Goal: Answer question/provide support: Share knowledge or assist other users

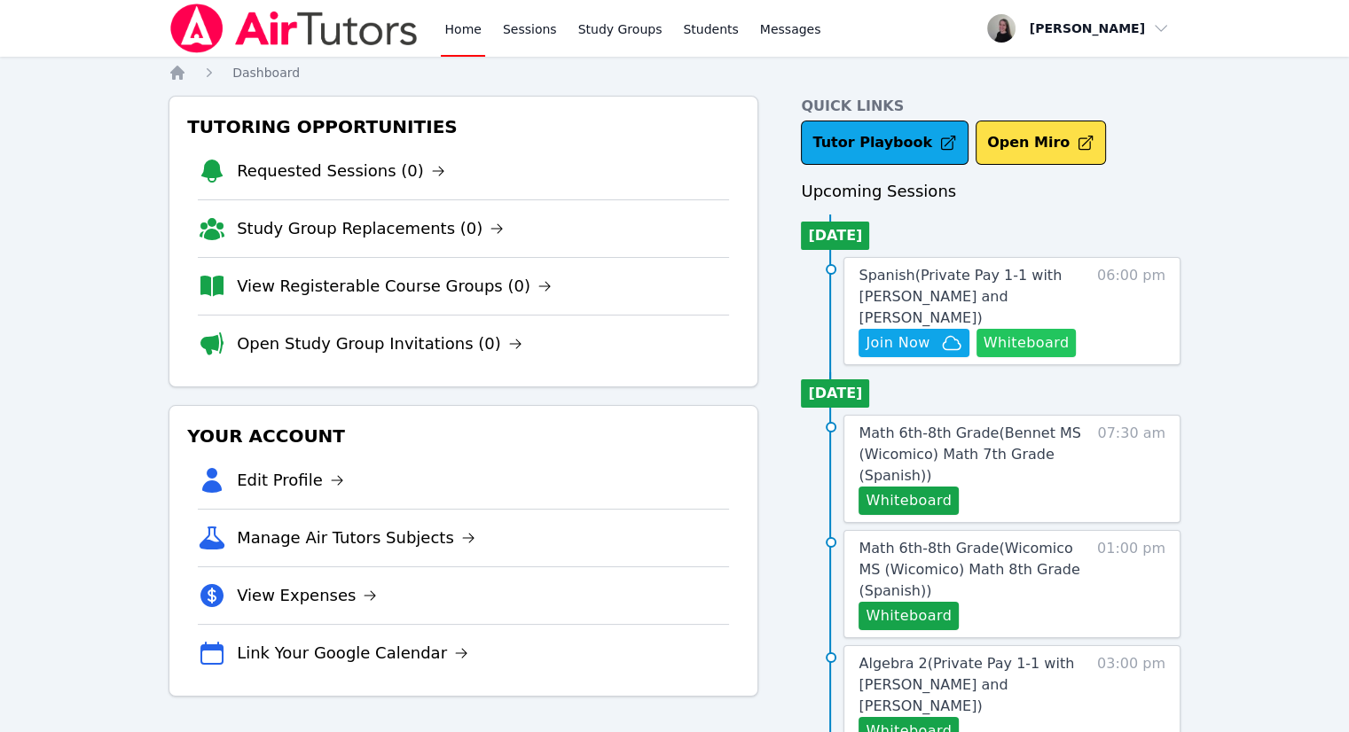
click at [1013, 329] on button "Whiteboard" at bounding box center [1026, 343] width 100 height 28
click at [907, 306] on div "Spanish ( Private Pay 1-1 with Samuel Apfel and Kendra Byrd ) Hidden Join Now W…" at bounding box center [973, 311] width 230 height 92
click at [919, 332] on span "Join Now" at bounding box center [897, 342] width 64 height 21
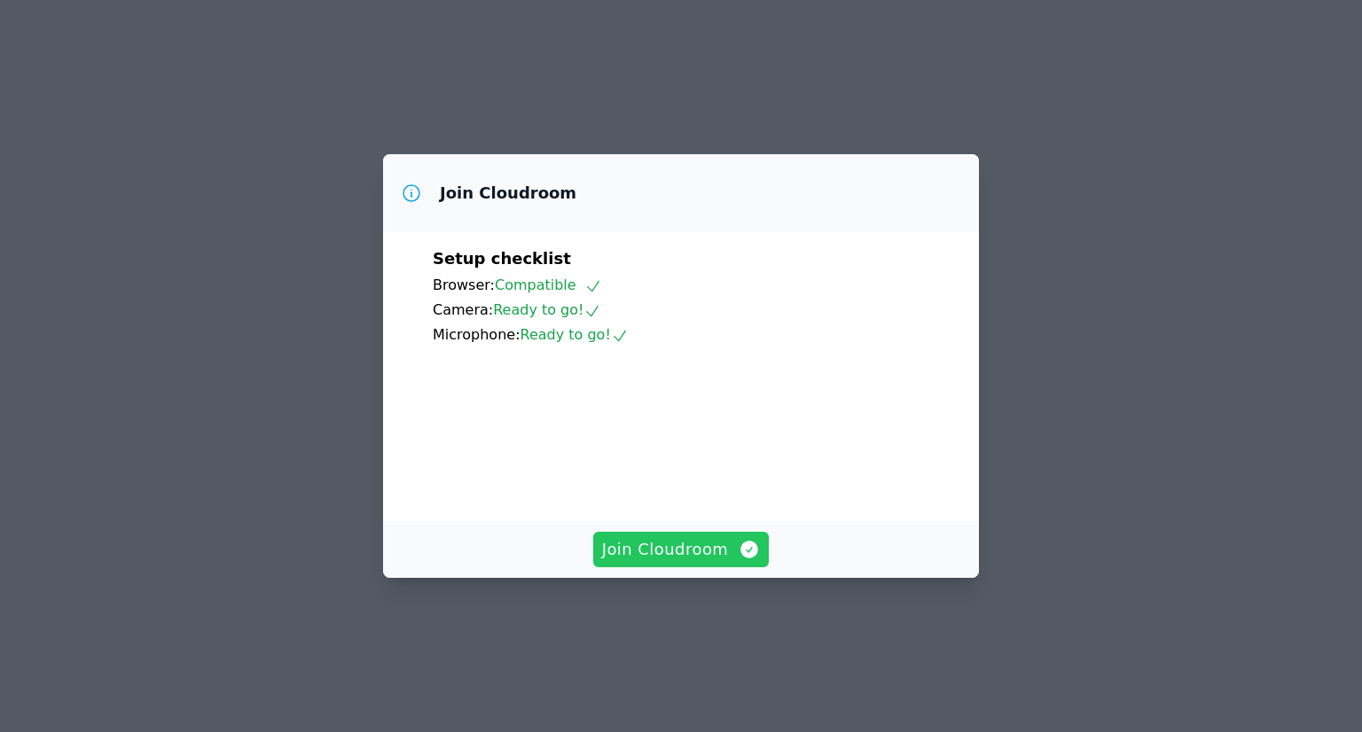
click at [720, 562] on span "Join Cloudroom" at bounding box center [681, 549] width 159 height 25
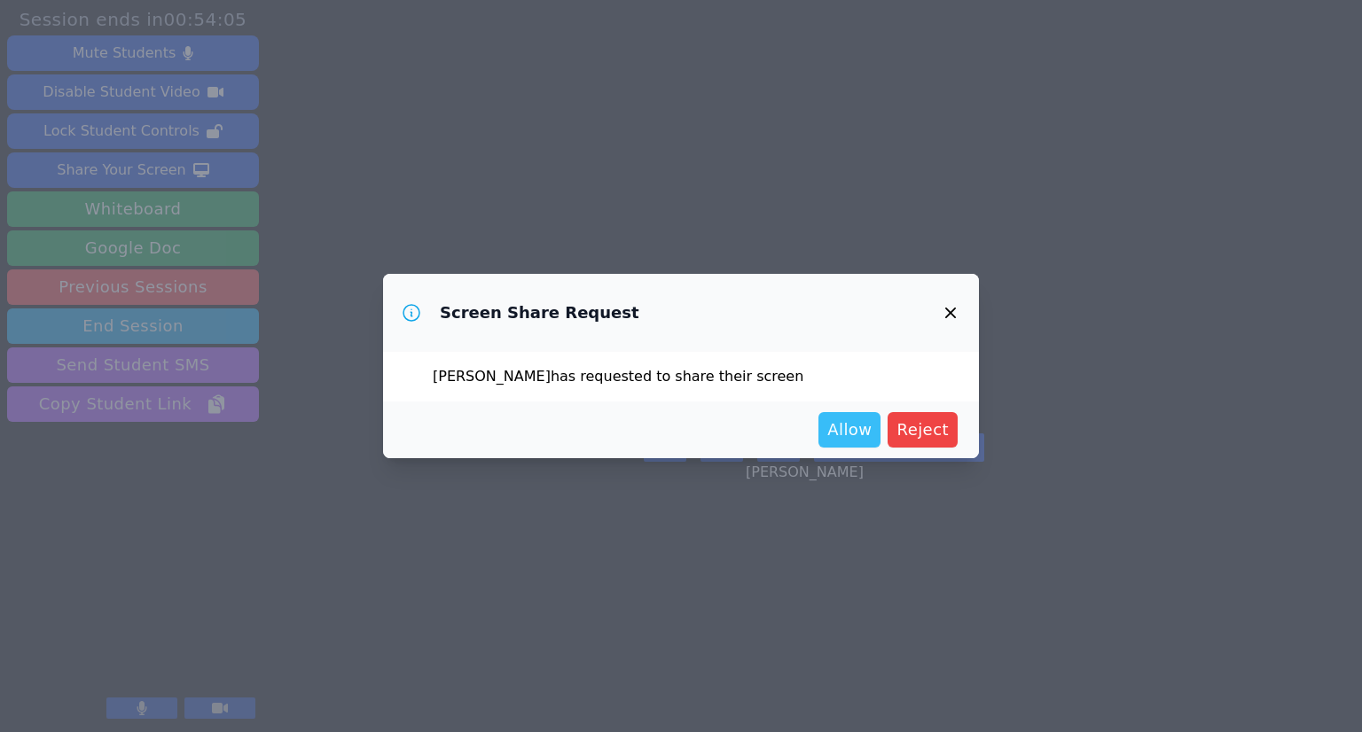
click at [862, 437] on span "Allow" at bounding box center [849, 430] width 44 height 25
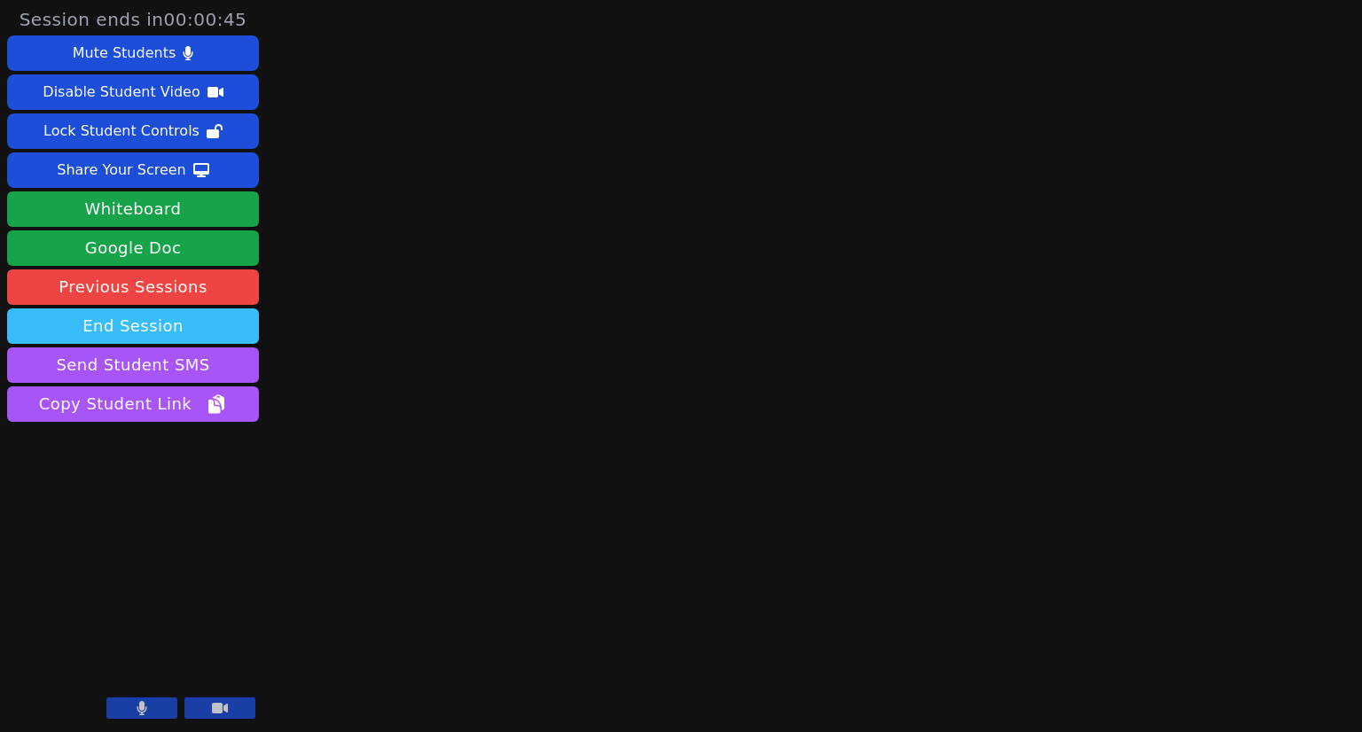
click at [165, 332] on button "End Session" at bounding box center [133, 326] width 252 height 35
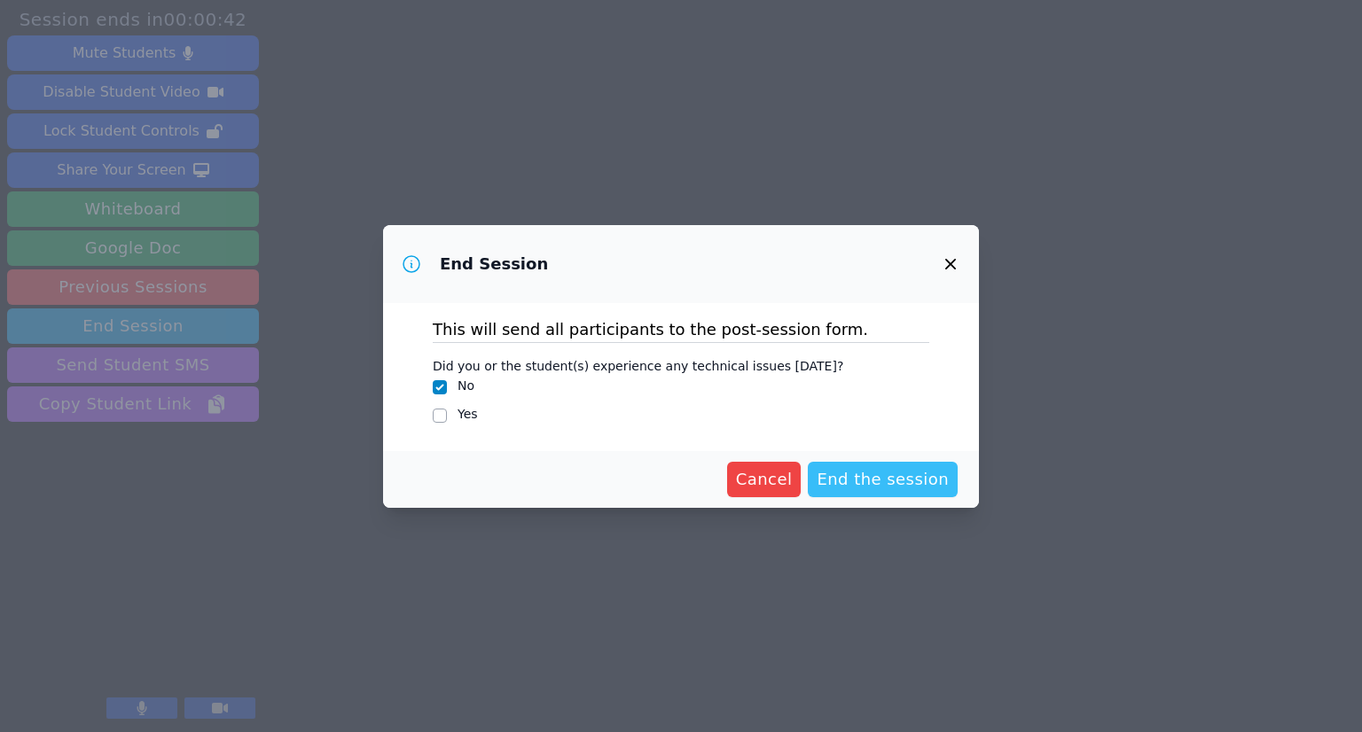
click at [887, 484] on span "End the session" at bounding box center [883, 479] width 132 height 25
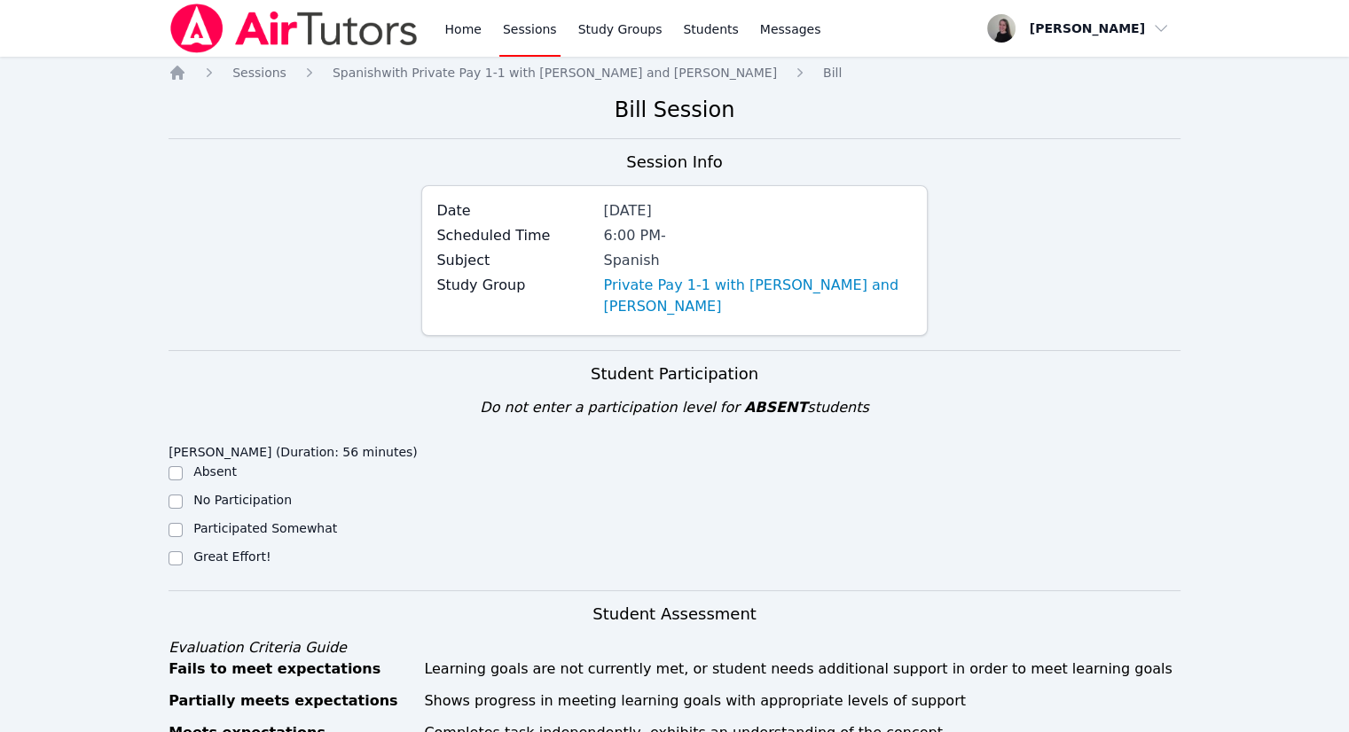
scroll to position [177, 0]
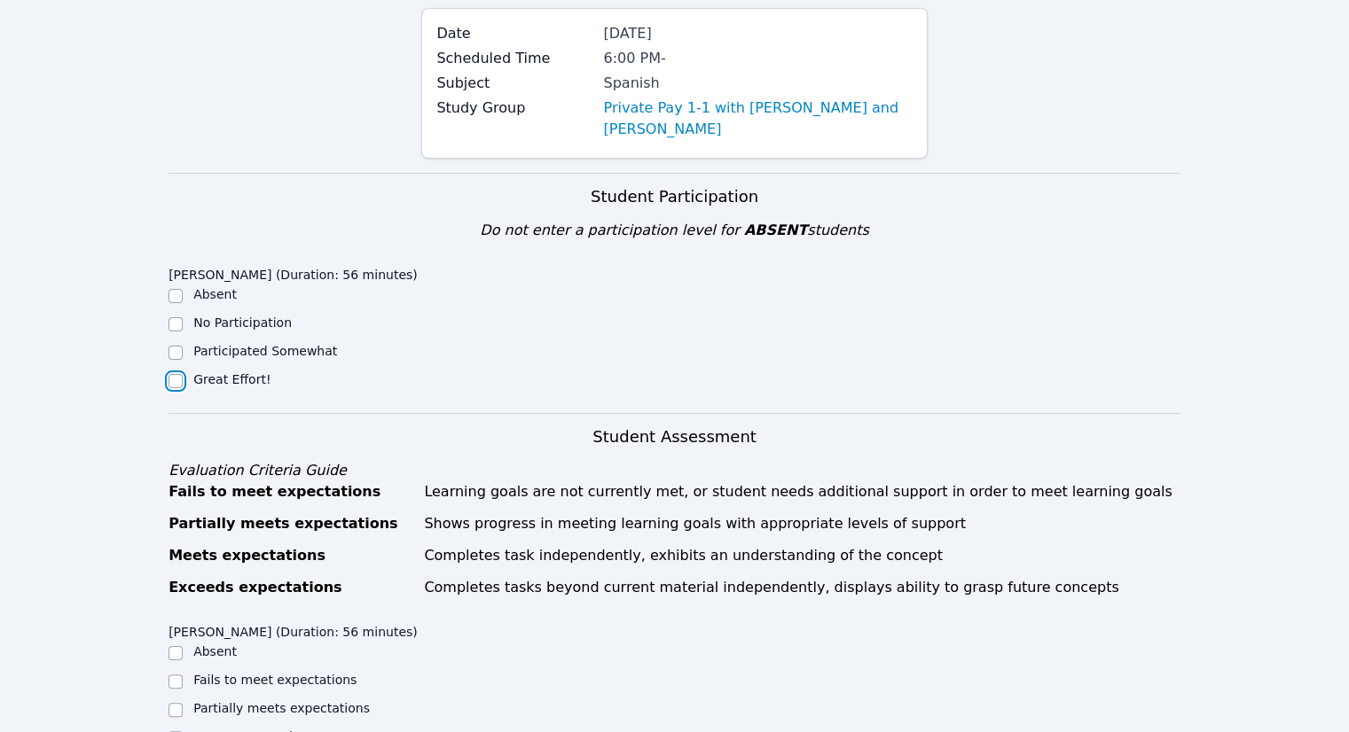
click at [177, 386] on input "Great Effort!" at bounding box center [175, 381] width 14 height 14
checkbox input "true"
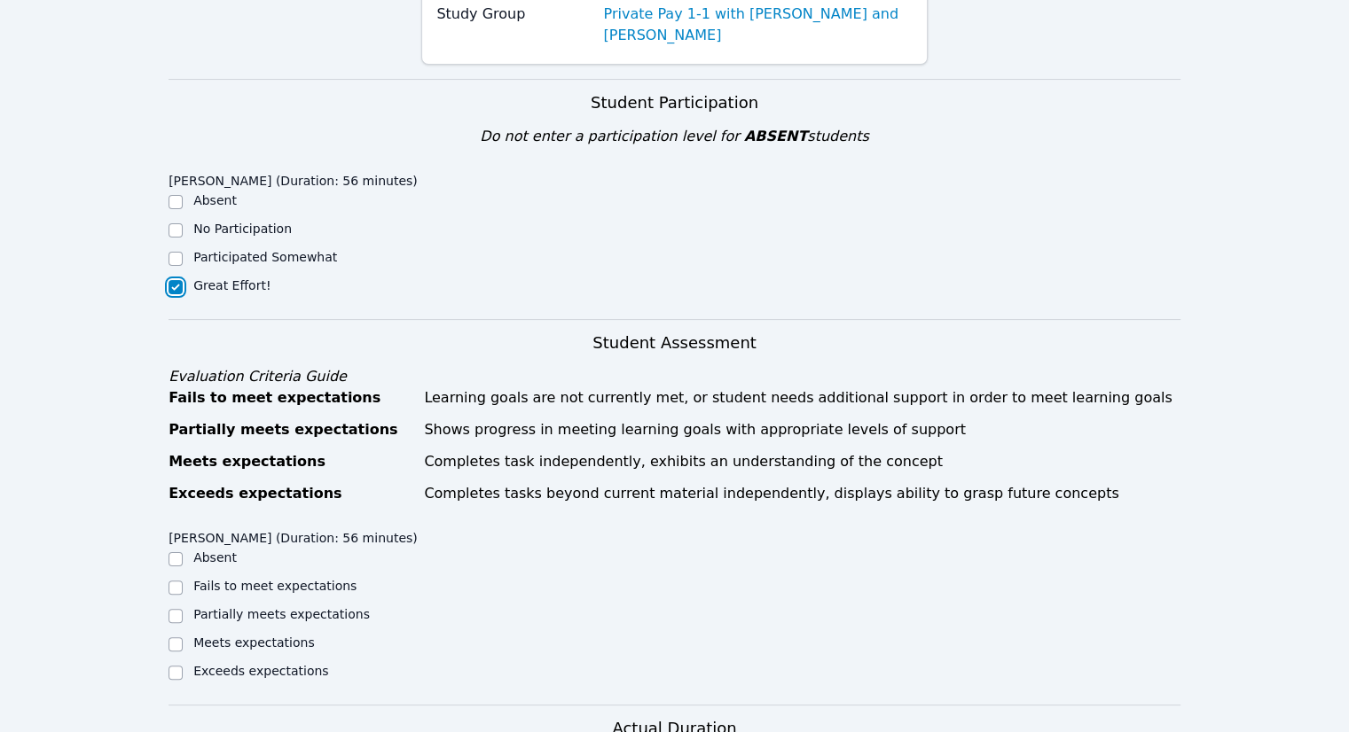
scroll to position [355, 0]
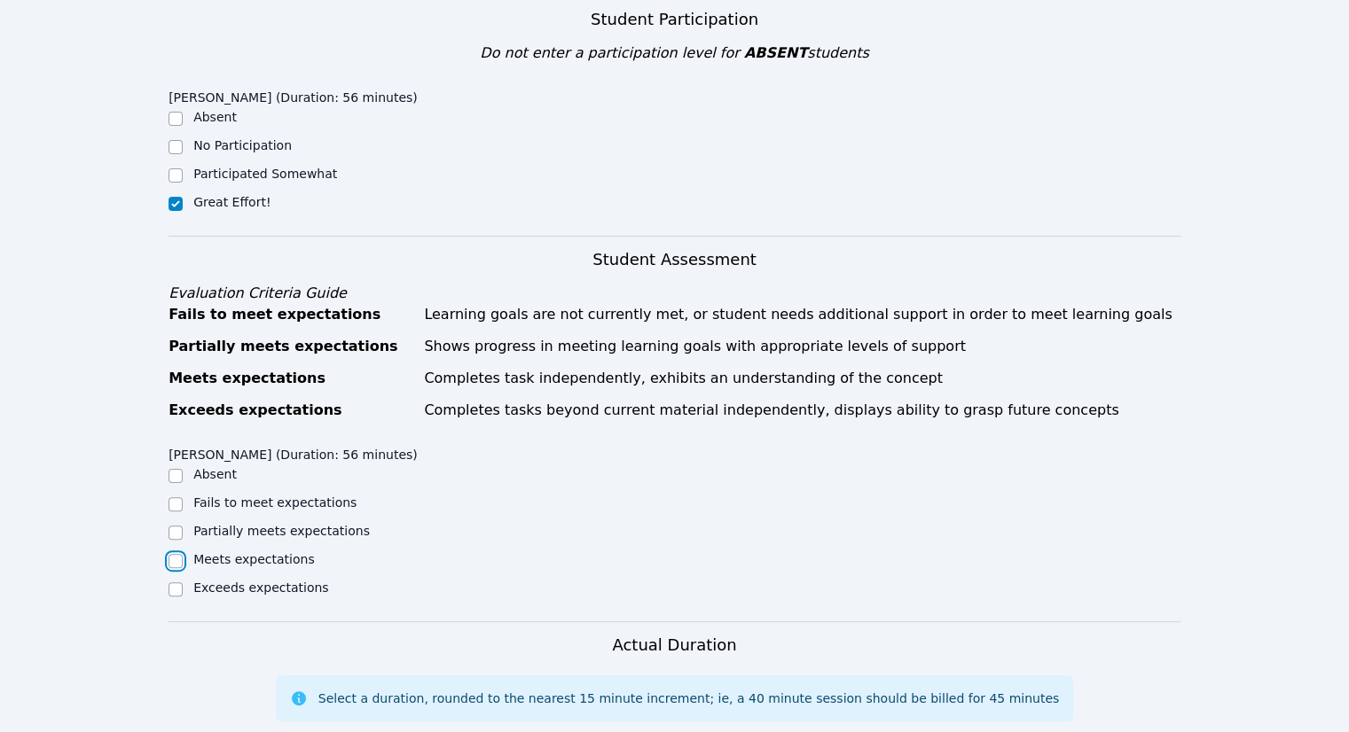
click at [176, 560] on input "Meets expectations" at bounding box center [175, 561] width 14 height 14
checkbox input "true"
drag, startPoint x: 176, startPoint y: 591, endPoint x: 194, endPoint y: 590, distance: 17.8
click at [175, 594] on input "Exceeds expectations" at bounding box center [175, 589] width 14 height 14
checkbox input "true"
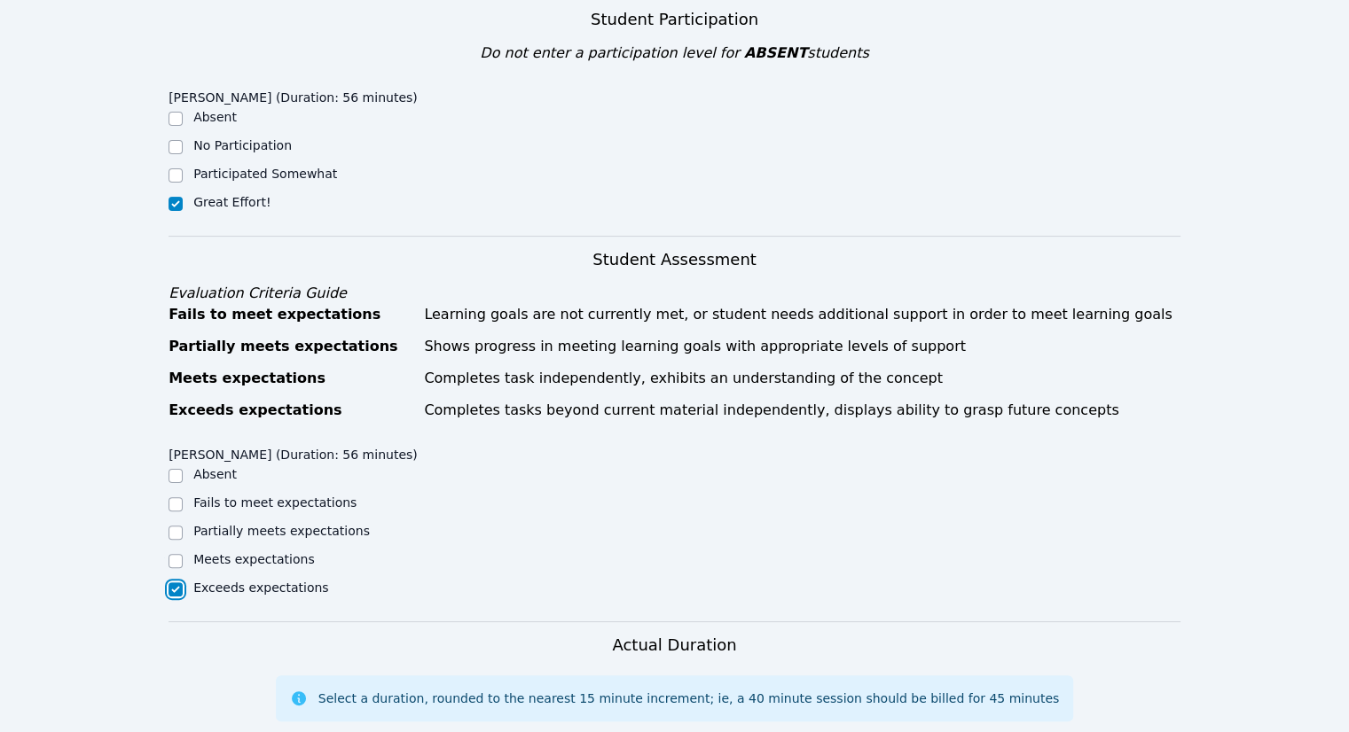
checkbox input "false"
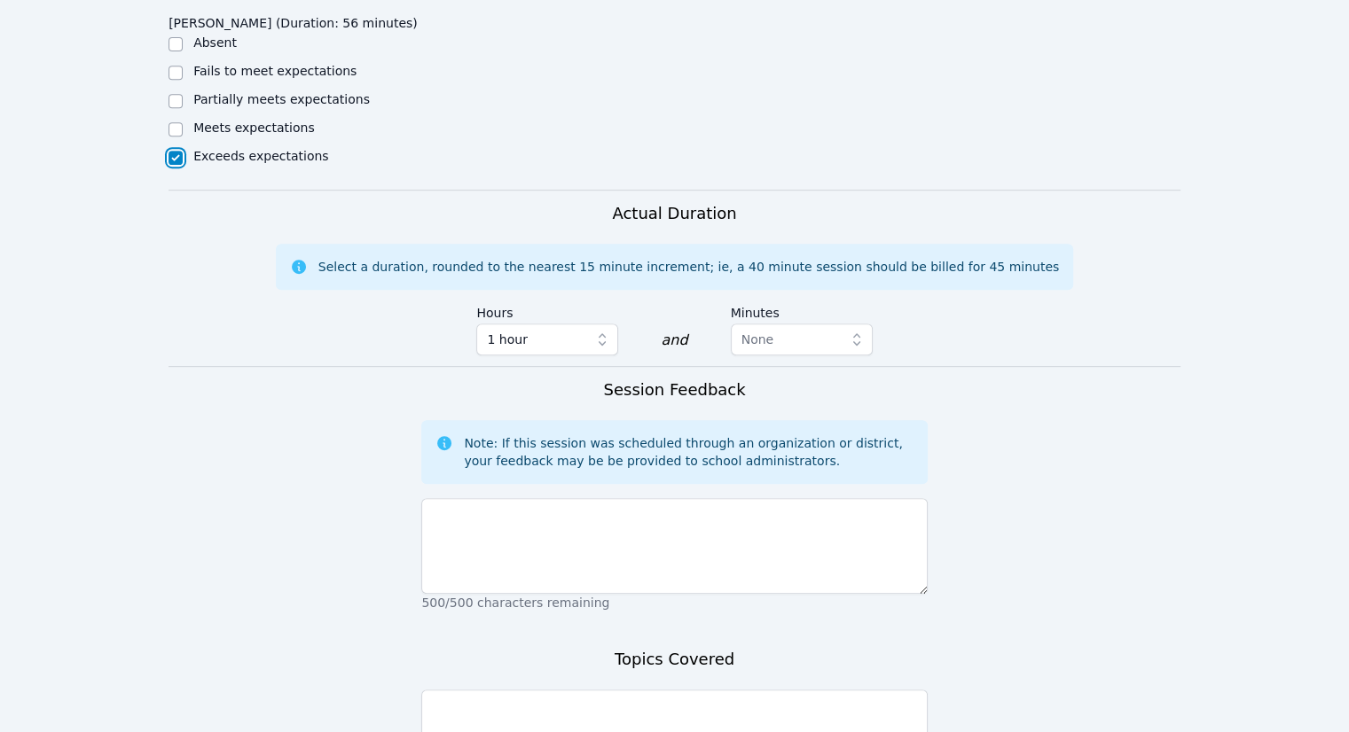
scroll to position [798, 0]
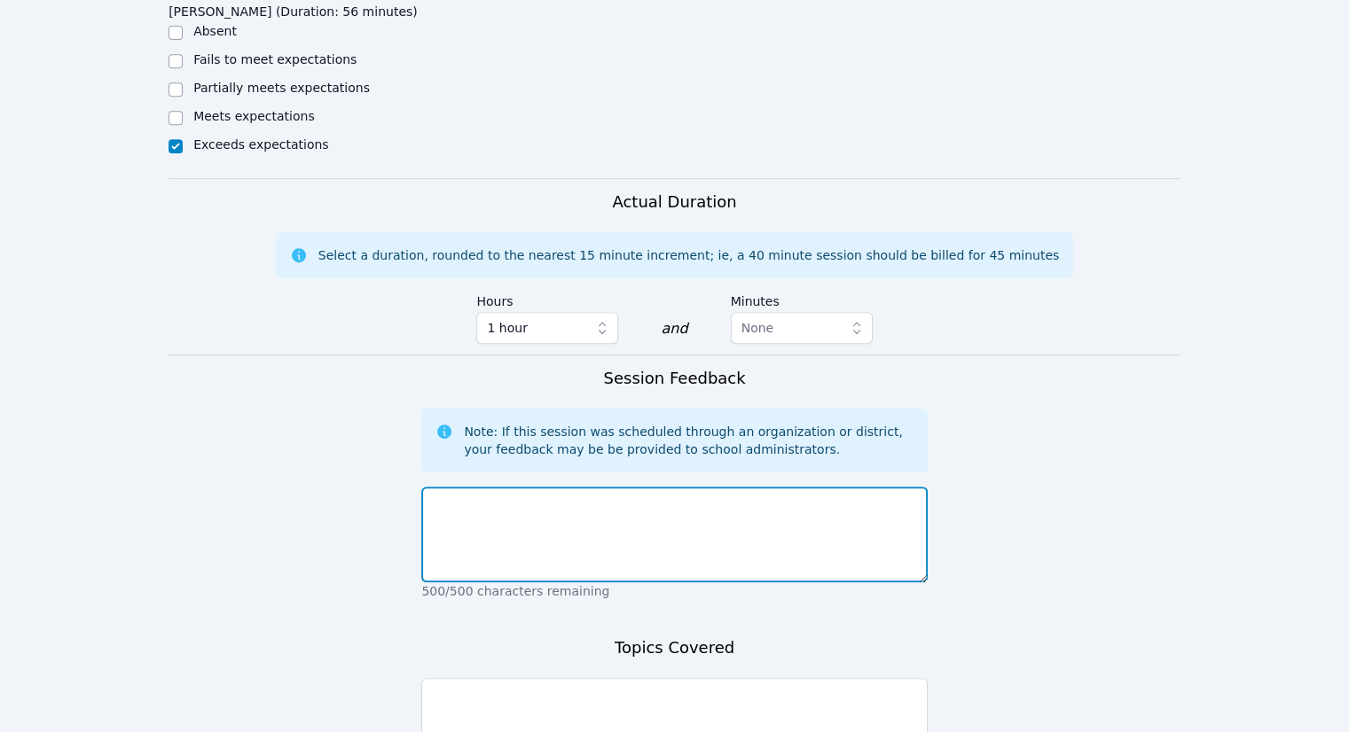
click at [539, 533] on textarea at bounding box center [673, 535] width 505 height 96
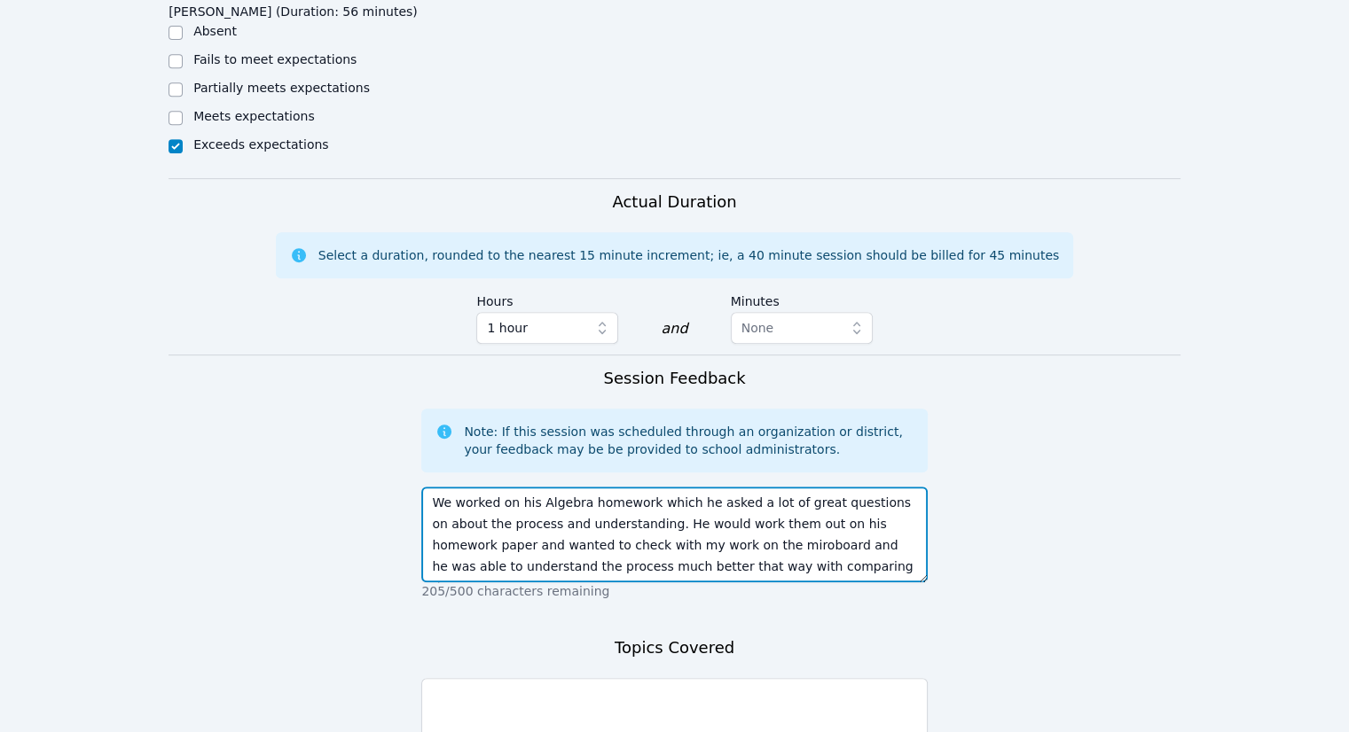
click at [740, 560] on textarea "We worked on his Algebra homework which he asked a lot of great questions on ab…" at bounding box center [673, 535] width 505 height 96
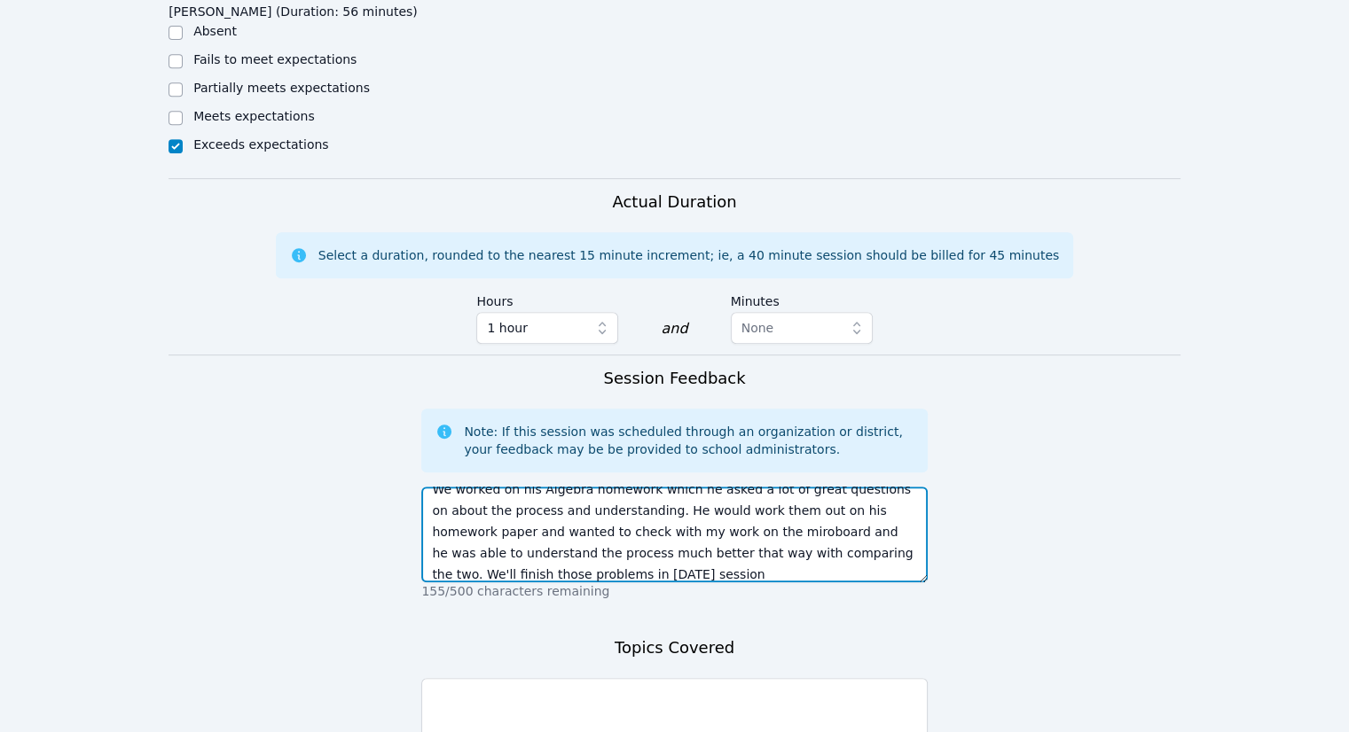
type textarea "We worked on his Algebra homework which he asked a lot of great questions on ab…"
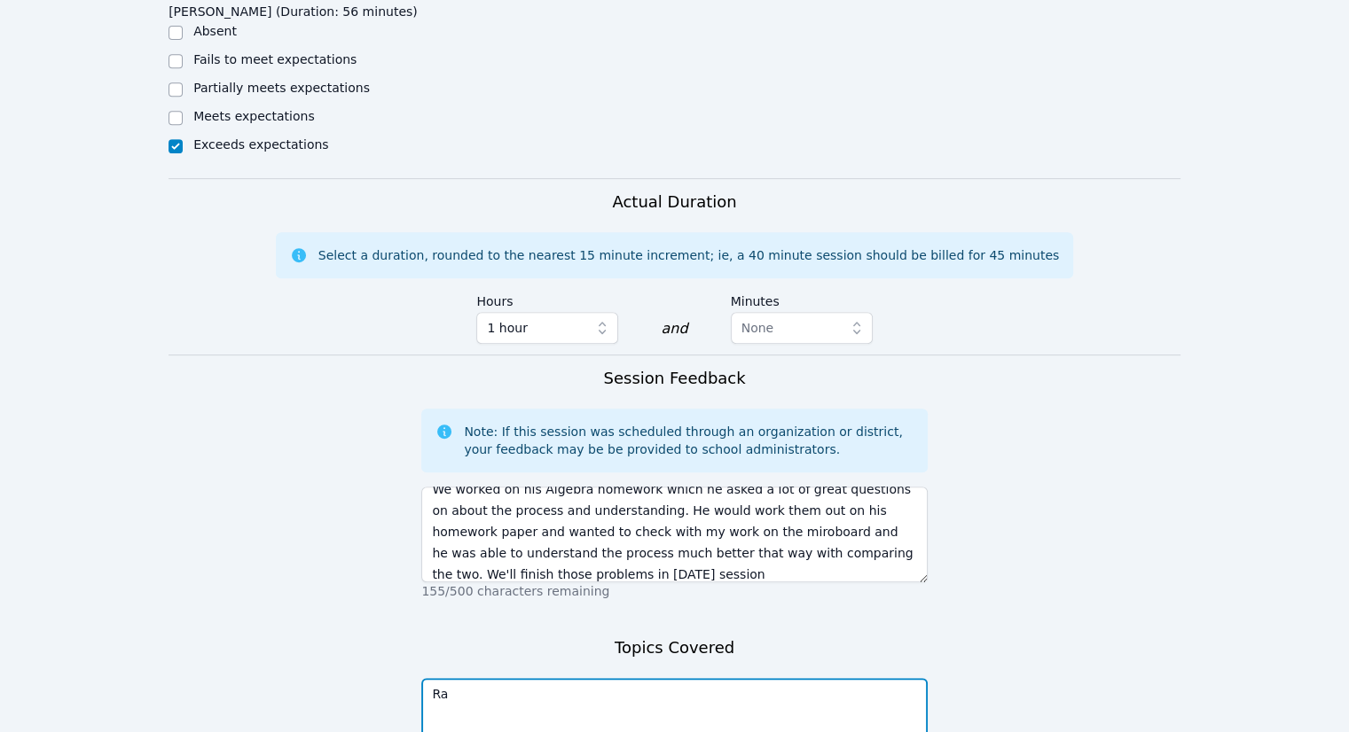
type textarea "R"
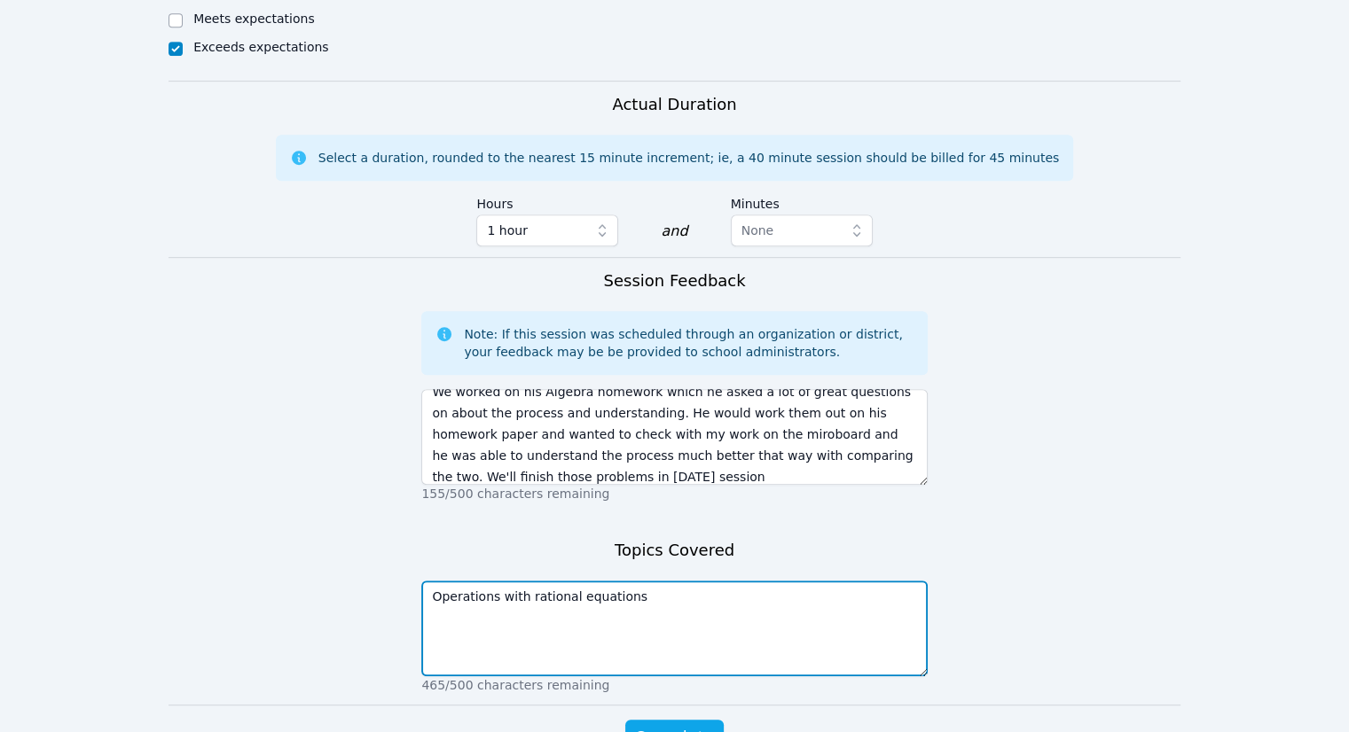
scroll to position [1003, 0]
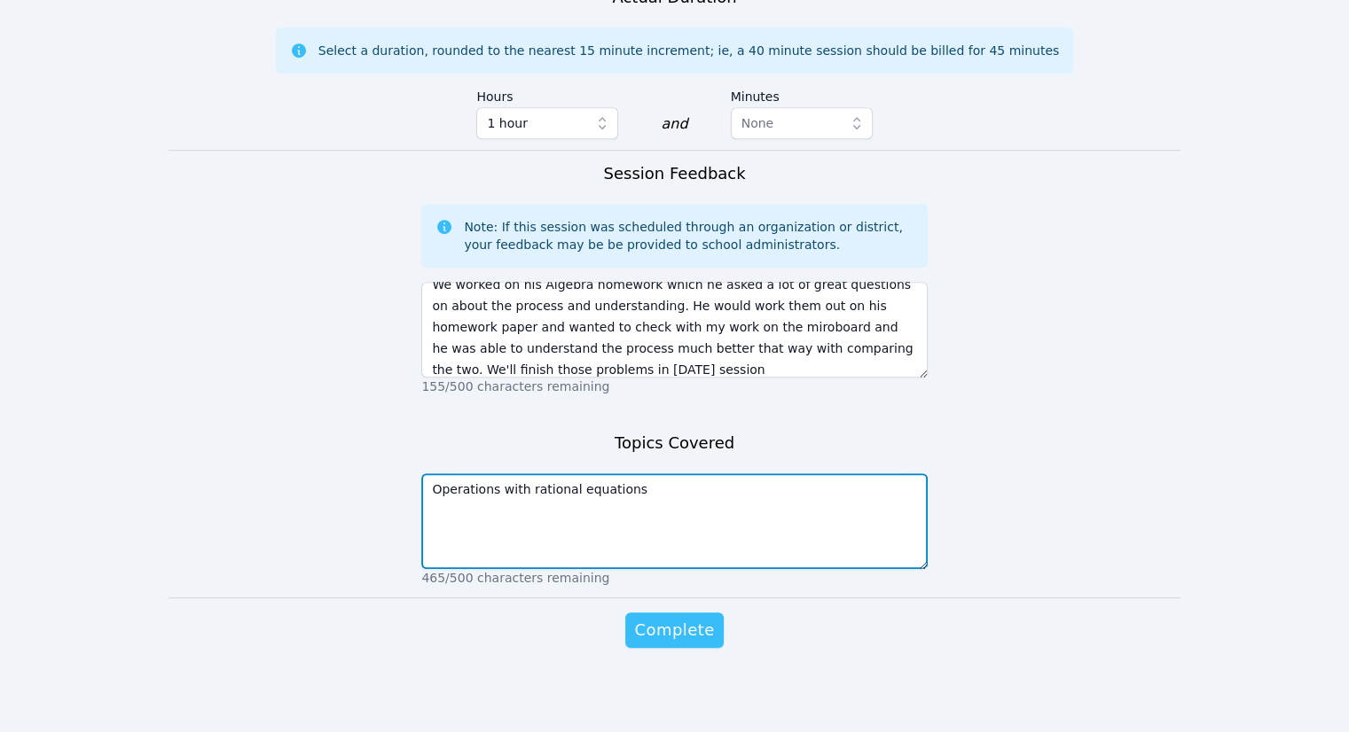
type textarea "Operations with rational equations"
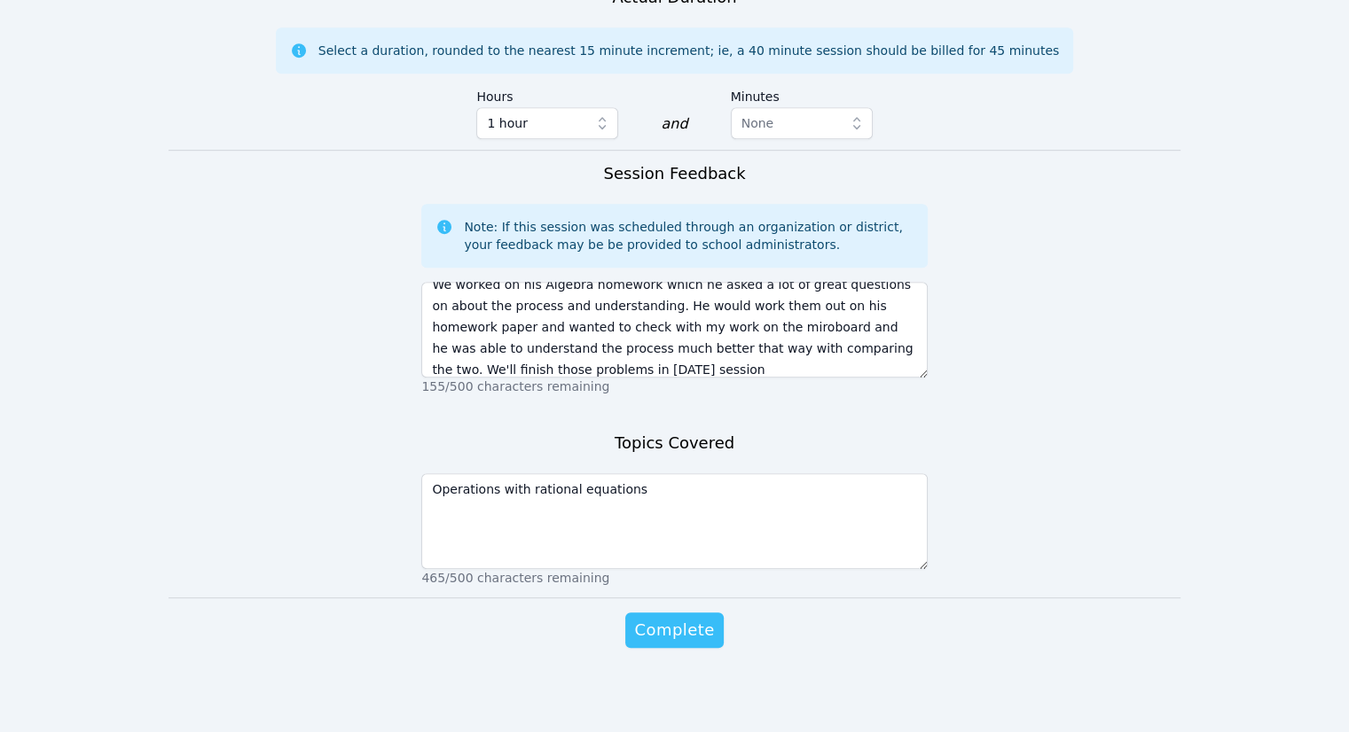
click at [674, 629] on span "Complete" at bounding box center [674, 630] width 80 height 25
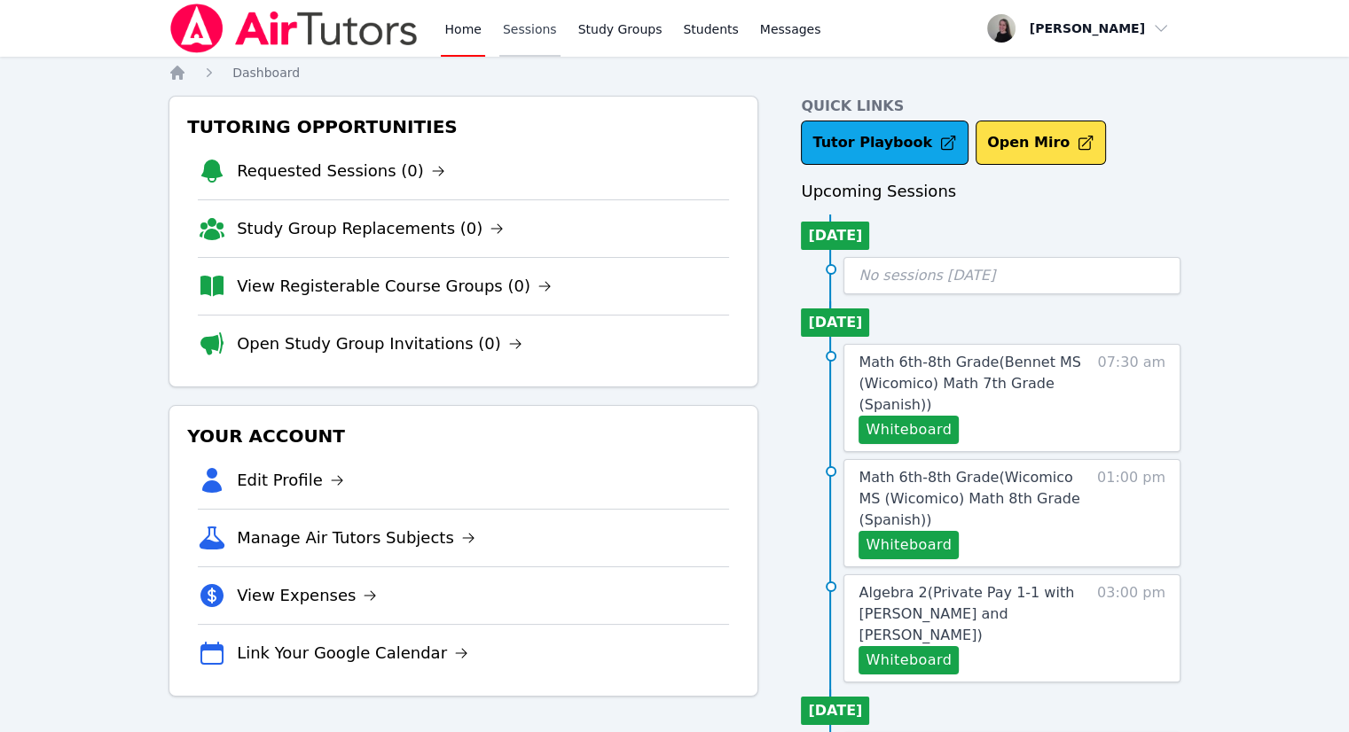
click at [514, 35] on link "Sessions" at bounding box center [529, 28] width 61 height 57
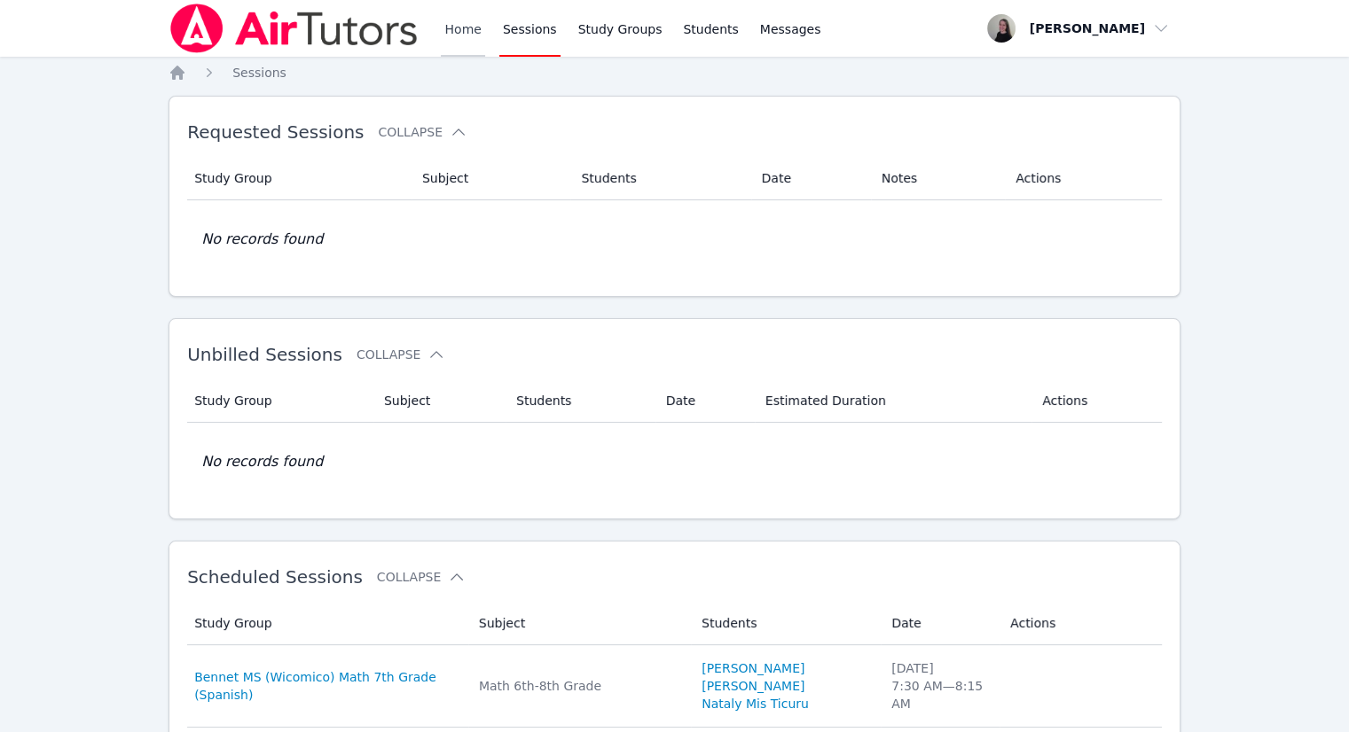
click at [481, 36] on link "Home" at bounding box center [462, 28] width 43 height 57
